Goal: Task Accomplishment & Management: Use online tool/utility

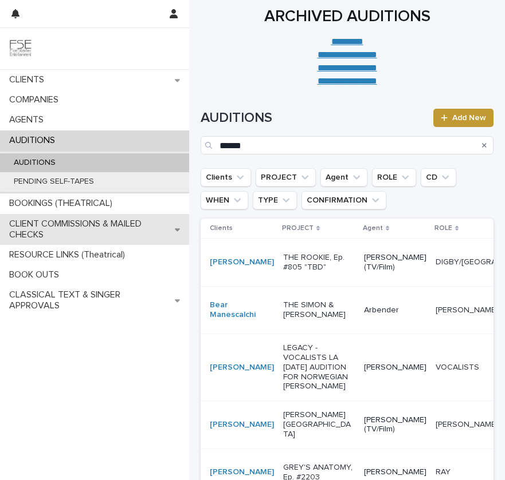
type input "******"
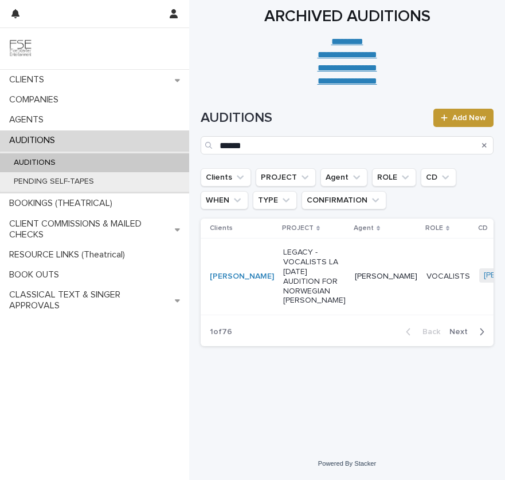
click at [290, 300] on p "LEGACY - VOCALISTS LA [DATE] AUDITION FOR NORWEGIAN [PERSON_NAME]" at bounding box center [314, 277] width 62 height 58
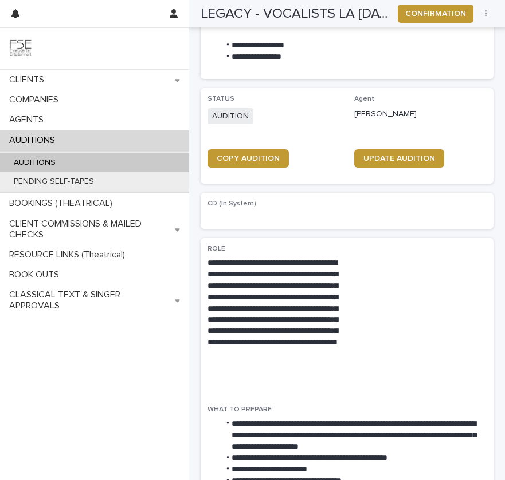
scroll to position [334, 0]
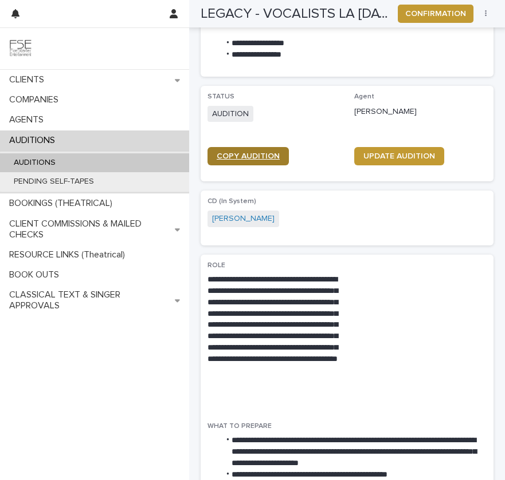
click at [251, 161] on link "COPY AUDITION" at bounding box center [247, 156] width 81 height 18
click at [132, 166] on div "AUDITIONS" at bounding box center [94, 162] width 189 height 19
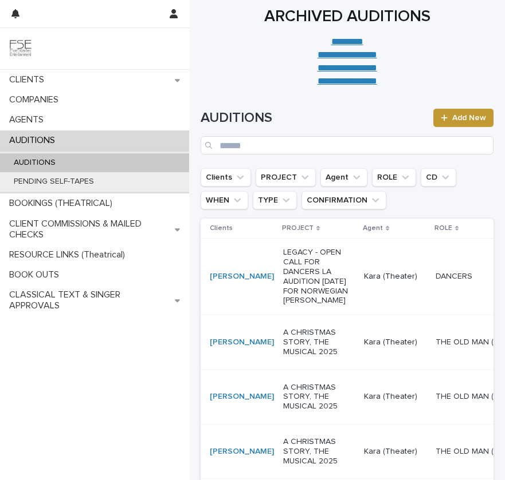
click at [359, 316] on td "Kara (Theater)" at bounding box center [395, 277] width 72 height 77
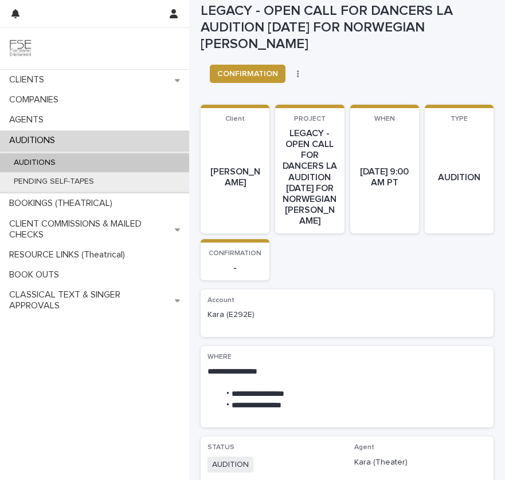
scroll to position [14, 0]
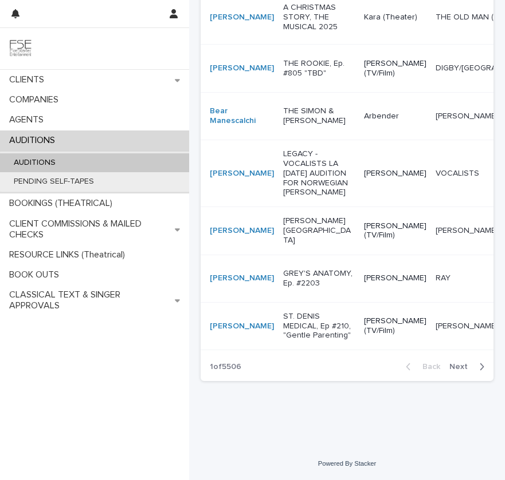
click at [283, 198] on p "LEGACY - VOCALISTS LA [DATE] AUDITION FOR NORWEGIAN [PERSON_NAME]" at bounding box center [319, 173] width 72 height 48
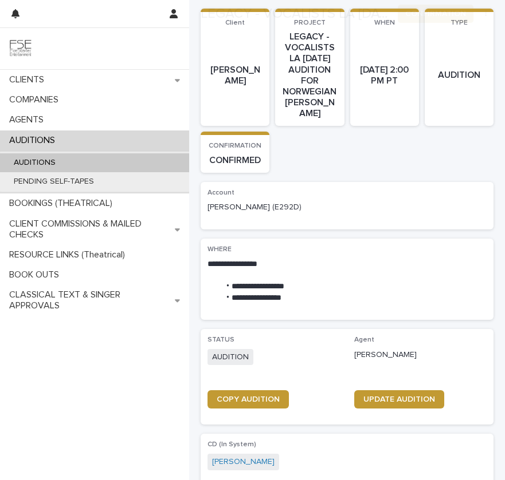
scroll to position [126, 0]
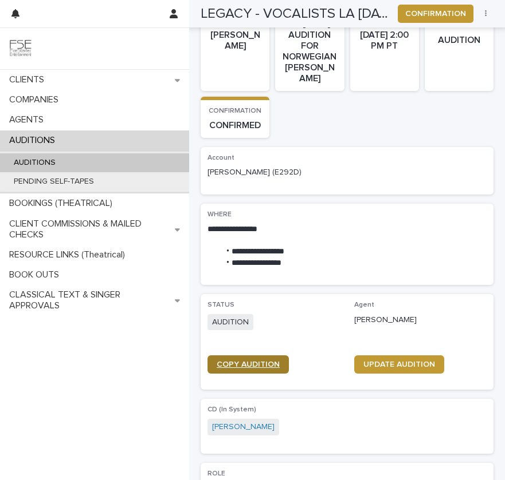
click at [239, 373] on link "COPY AUDITION" at bounding box center [247, 365] width 81 height 18
click at [75, 163] on div "AUDITIONS" at bounding box center [94, 162] width 189 height 19
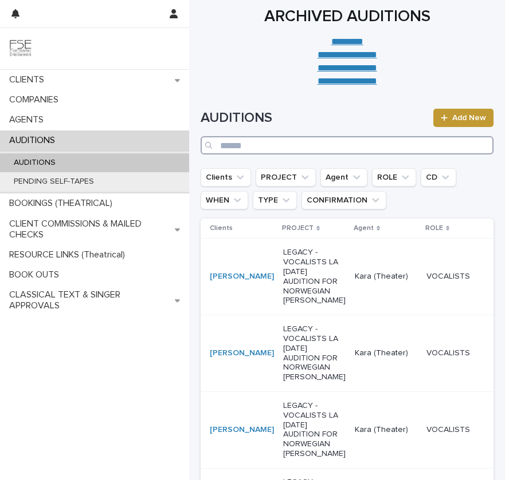
click at [269, 148] on input "Search" at bounding box center [346, 145] width 293 height 18
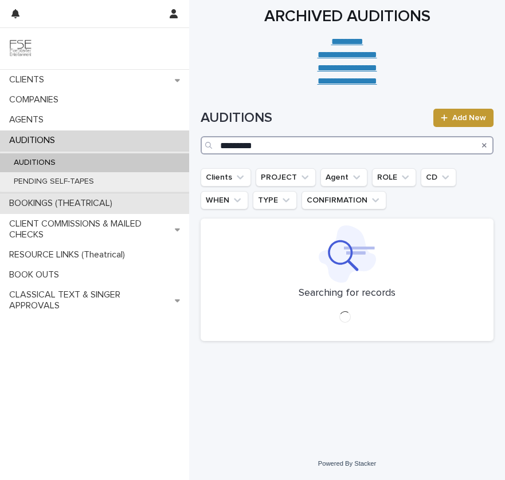
type input "*********"
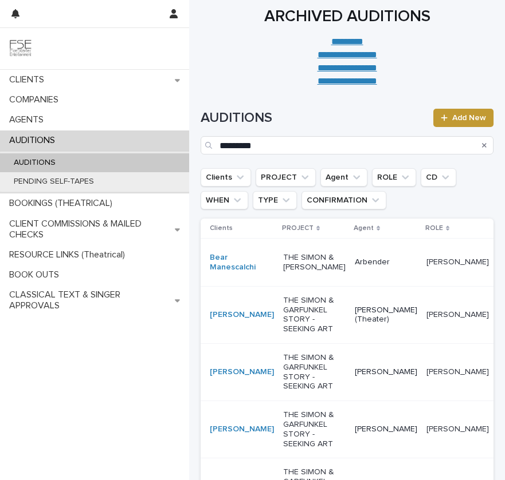
click at [297, 286] on td "THE SIMON & [PERSON_NAME]" at bounding box center [314, 263] width 72 height 48
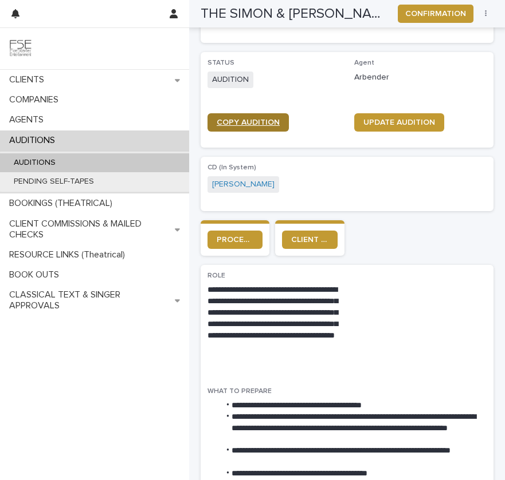
scroll to position [182, 0]
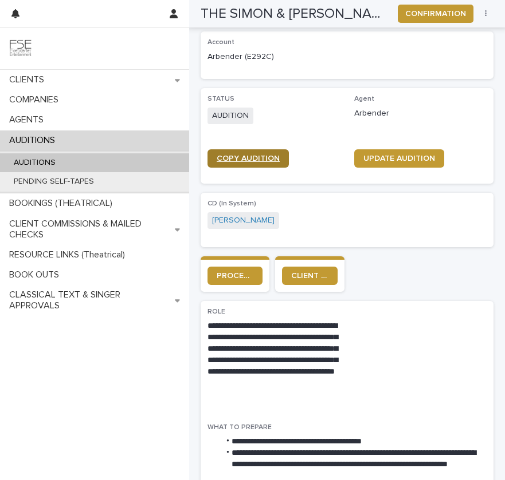
click at [245, 155] on span "COPY AUDITION" at bounding box center [247, 159] width 63 height 8
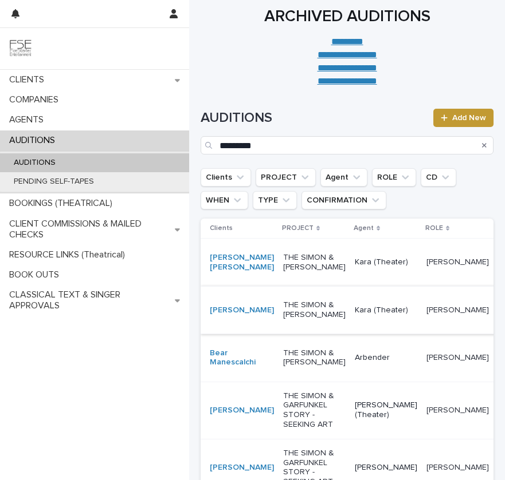
click at [486, 142] on div "Search" at bounding box center [484, 145] width 18 height 18
click at [481, 147] on div "Search" at bounding box center [484, 145] width 18 height 18
click at [483, 147] on icon "Search" at bounding box center [484, 145] width 5 height 7
click at [484, 147] on input "*********" at bounding box center [346, 145] width 293 height 18
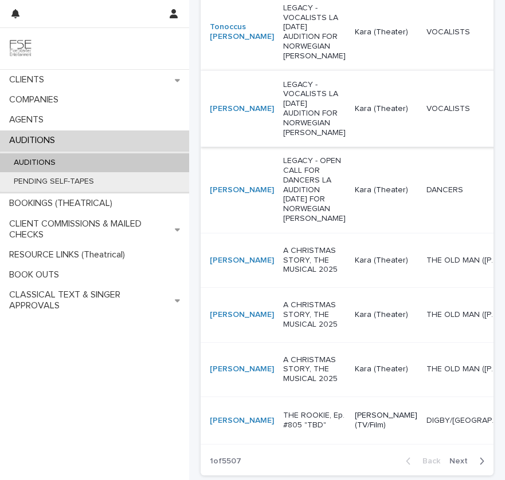
scroll to position [475, 0]
click at [421, 233] on td "DANCERS DANCERS" at bounding box center [461, 190] width 81 height 86
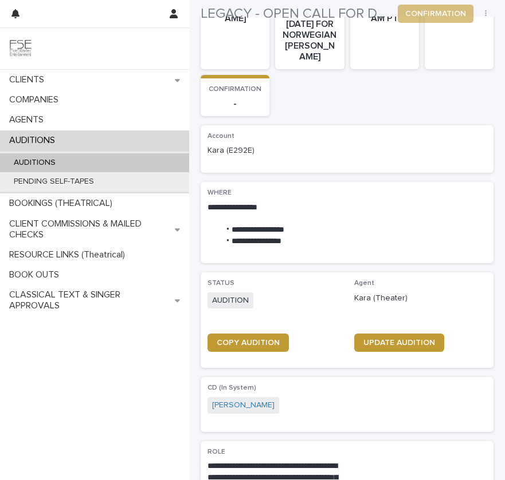
scroll to position [228, 0]
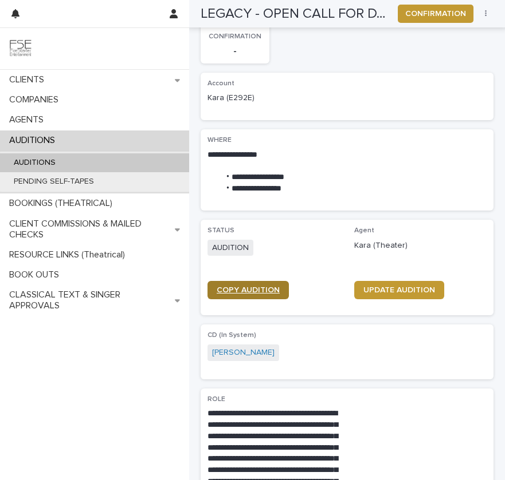
click at [238, 293] on span "COPY AUDITION" at bounding box center [247, 290] width 63 height 8
click at [92, 164] on div "AUDITIONS" at bounding box center [94, 162] width 189 height 19
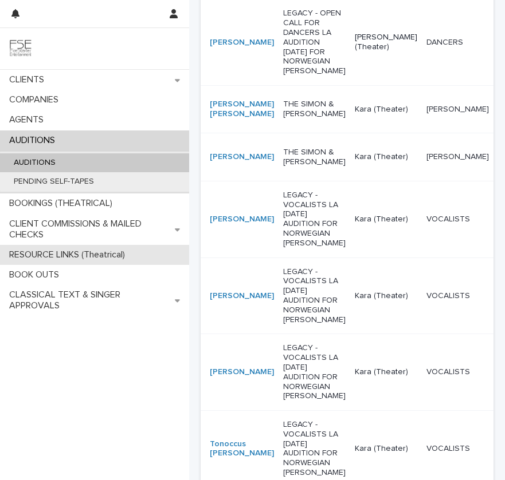
scroll to position [249, 0]
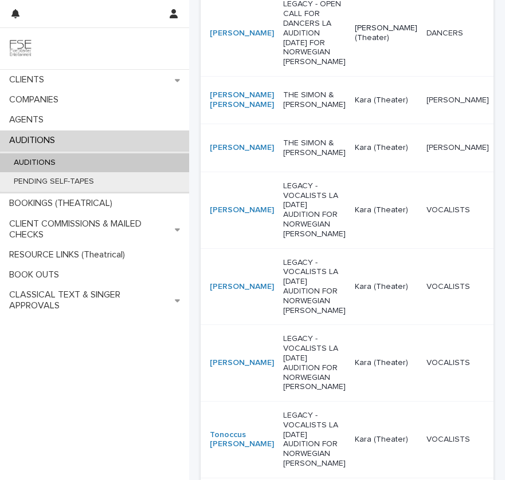
click at [354, 153] on p "Kara (Theater)" at bounding box center [385, 148] width 62 height 10
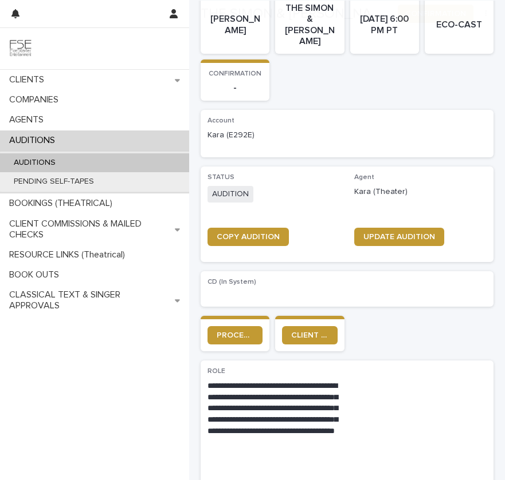
scroll to position [113, 0]
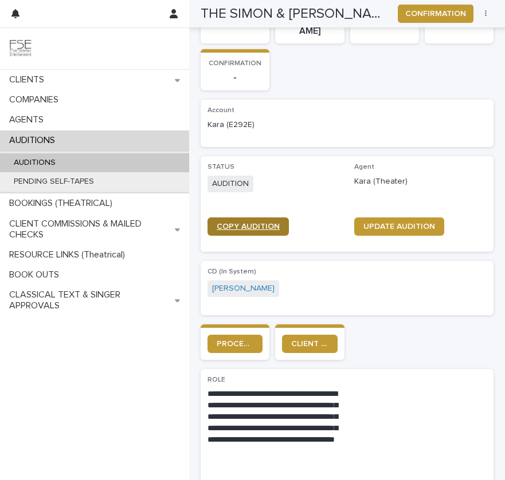
click at [238, 223] on span "COPY AUDITION" at bounding box center [247, 227] width 63 height 8
click at [58, 163] on p "AUDITIONS" at bounding box center [35, 163] width 60 height 10
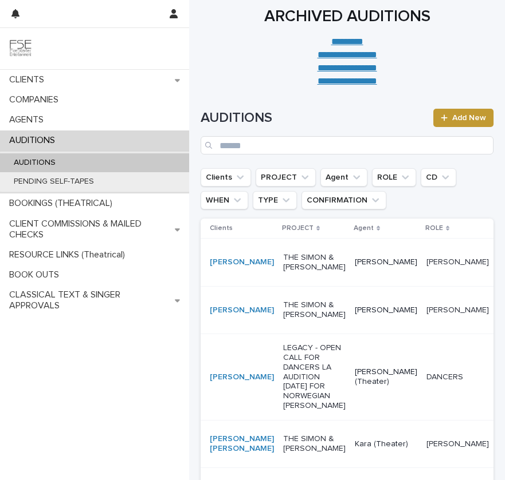
click at [350, 286] on td "[PERSON_NAME]" at bounding box center [386, 263] width 72 height 48
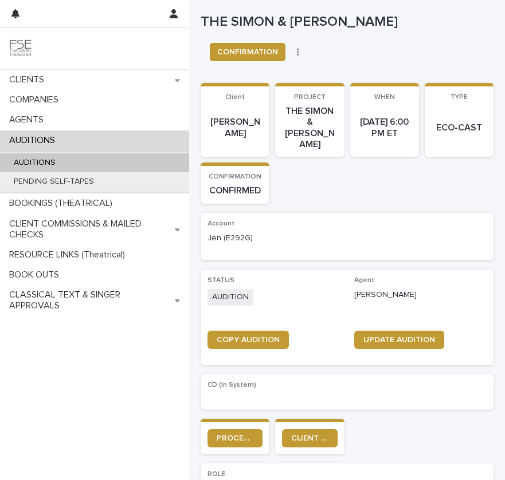
scroll to position [203, 0]
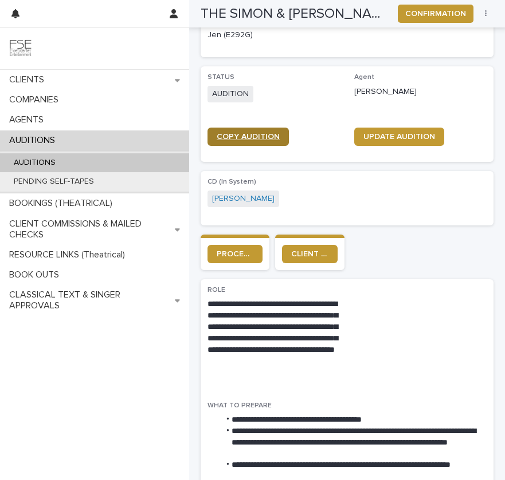
click at [239, 133] on span "COPY AUDITION" at bounding box center [247, 137] width 63 height 8
click at [266, 133] on span "COPY AUDITION" at bounding box center [247, 137] width 63 height 8
click at [137, 160] on div "AUDITIONS" at bounding box center [94, 162] width 189 height 19
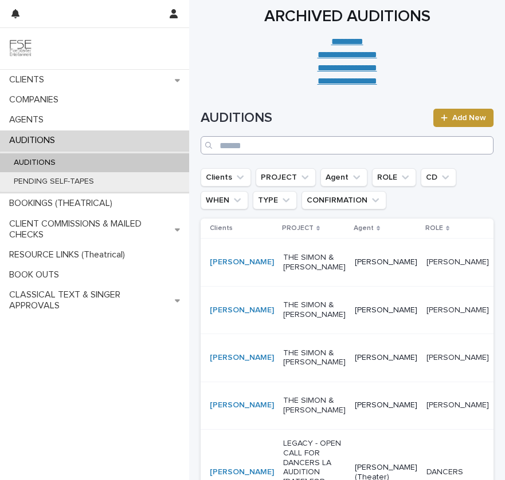
click at [284, 136] on div "AUDITIONS Add New" at bounding box center [346, 132] width 293 height 46
click at [286, 135] on div "AUDITIONS Add New" at bounding box center [346, 132] width 293 height 46
click at [271, 143] on input "Search" at bounding box center [346, 145] width 293 height 18
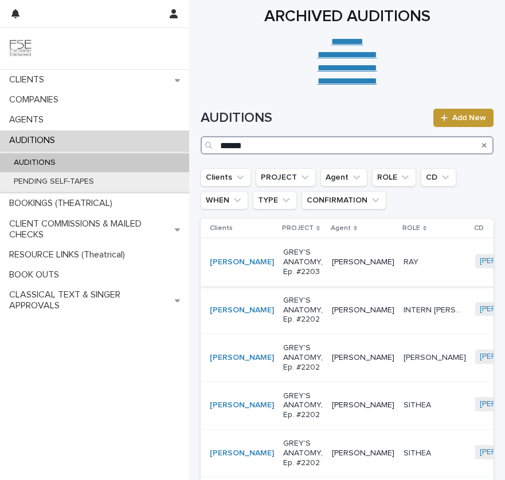
type input "******"
click at [332, 272] on div "[PERSON_NAME]" at bounding box center [363, 262] width 62 height 19
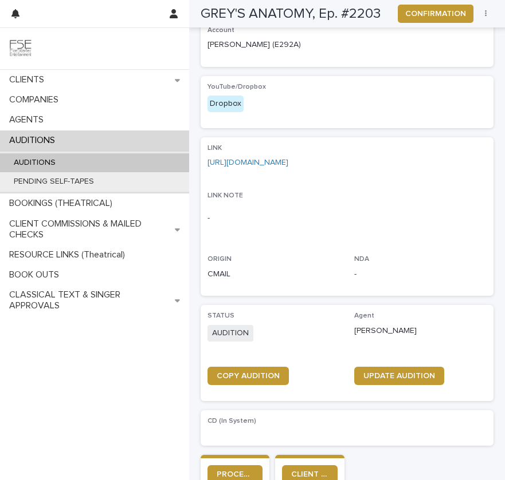
scroll to position [204, 0]
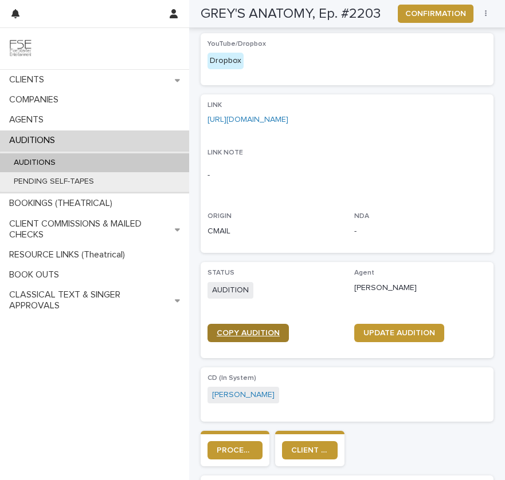
click at [247, 342] on link "COPY AUDITION" at bounding box center [247, 333] width 81 height 18
click at [90, 163] on div "AUDITIONS" at bounding box center [94, 162] width 189 height 19
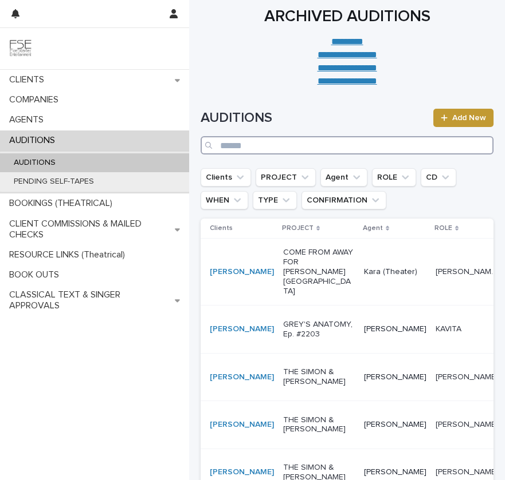
click at [315, 144] on input "Search" at bounding box center [346, 145] width 293 height 18
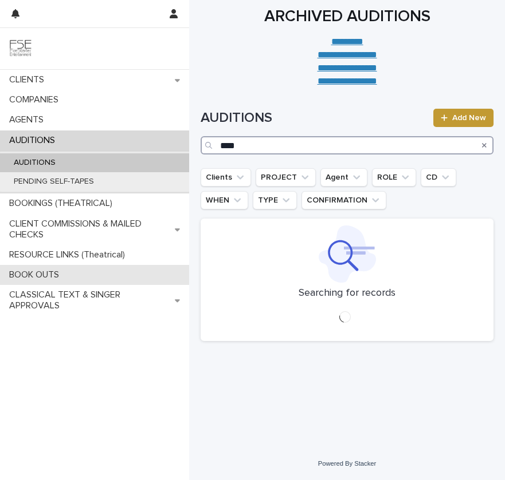
type input "****"
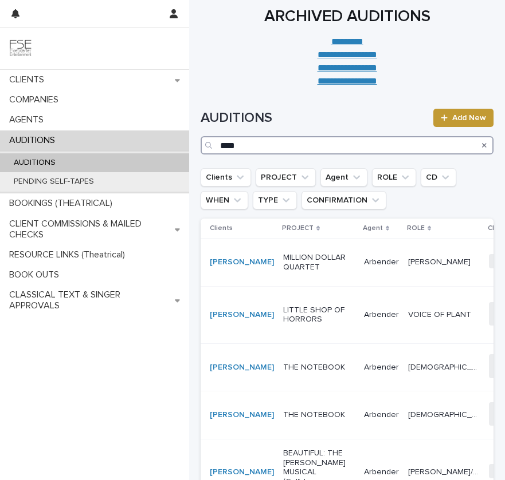
click at [257, 144] on input "****" at bounding box center [346, 145] width 293 height 18
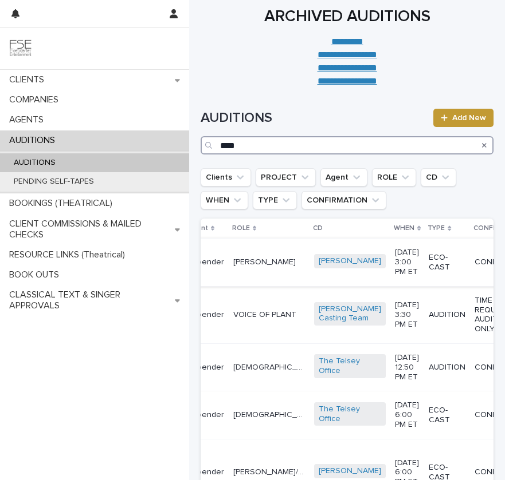
scroll to position [0, 235]
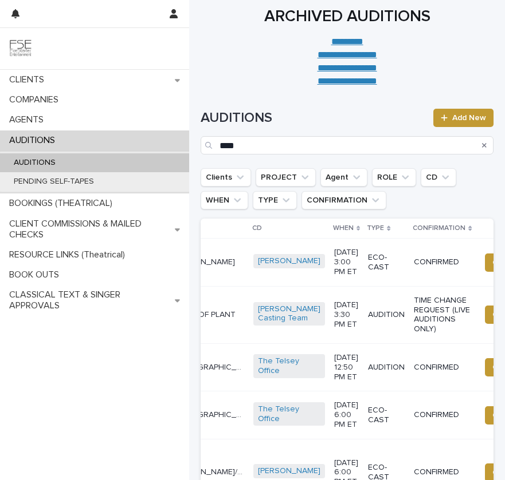
click at [409, 286] on td "CONFIRMED" at bounding box center [442, 263] width 66 height 48
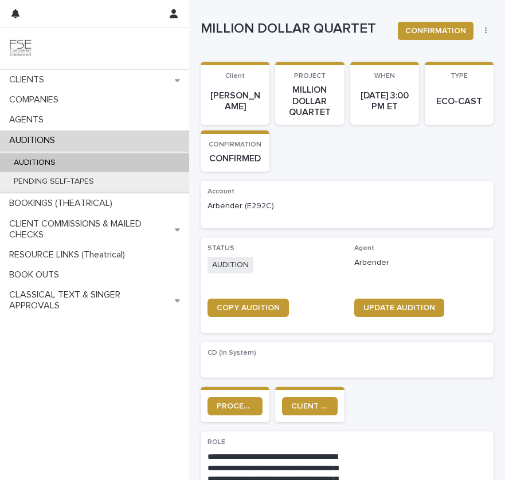
click at [480, 34] on button "button" at bounding box center [486, 31] width 16 height 8
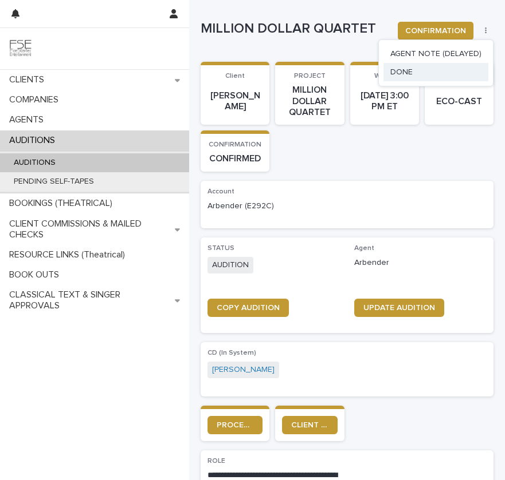
click at [435, 75] on button "DONE" at bounding box center [435, 72] width 105 height 18
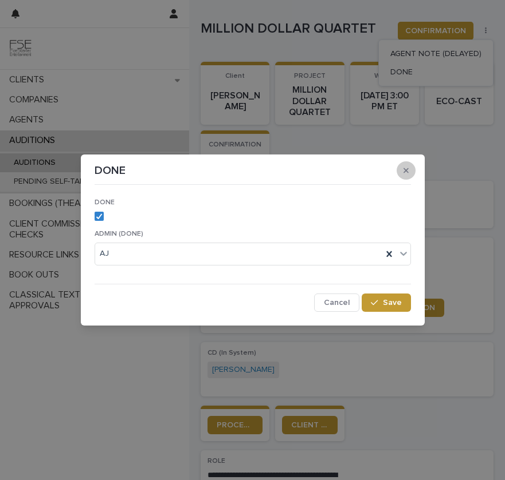
click at [404, 173] on icon "button" at bounding box center [405, 171] width 5 height 8
